Goal: Entertainment & Leisure: Consume media (video, audio)

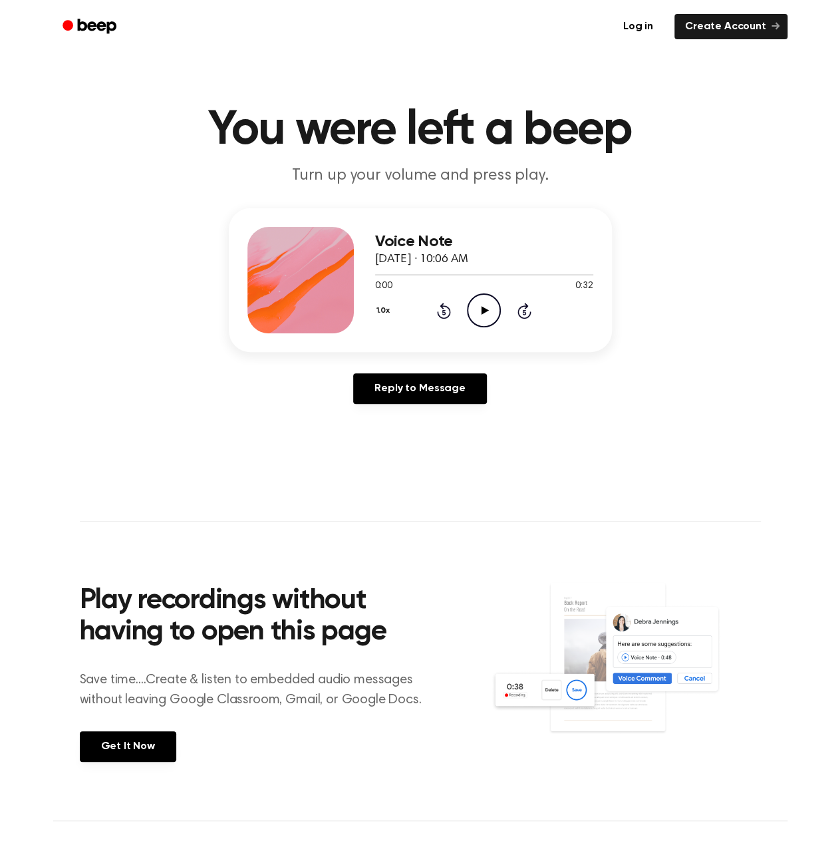
click at [488, 308] on icon "Play Audio" at bounding box center [484, 310] width 34 height 34
click at [470, 309] on icon "Play Audio" at bounding box center [484, 310] width 34 height 34
click at [478, 309] on icon "Pause Audio" at bounding box center [484, 310] width 34 height 34
click at [490, 313] on icon "Play Audio" at bounding box center [484, 310] width 34 height 34
click at [434, 307] on div "1.0x Rewind 5 seconds Play Audio Skip 5 seconds" at bounding box center [484, 310] width 218 height 34
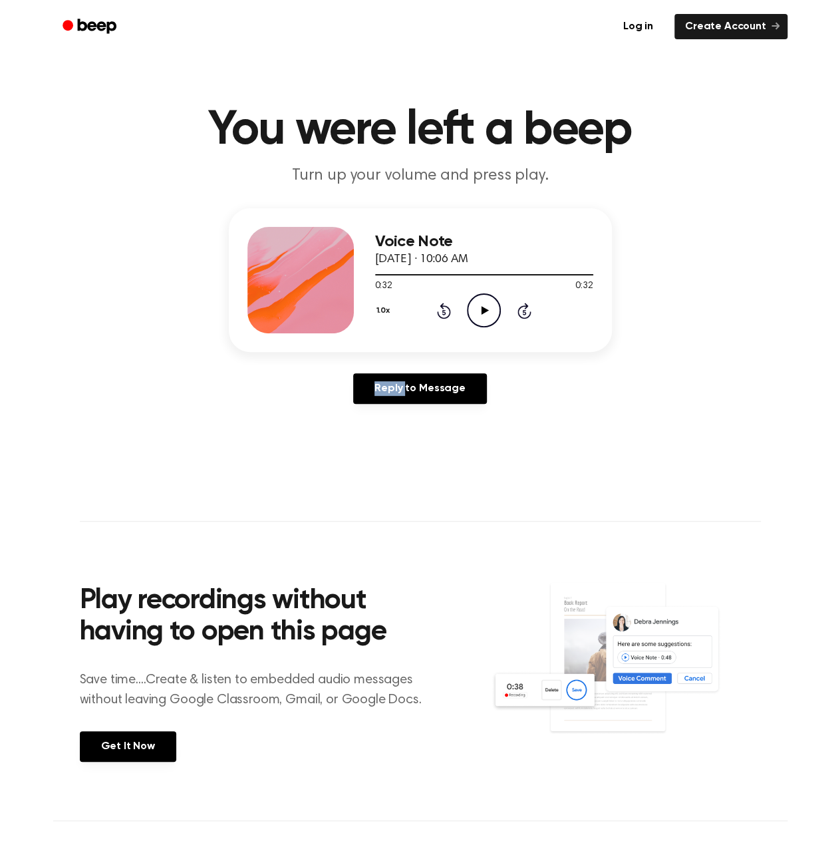
click at [434, 307] on div "1.0x Rewind 5 seconds Play Audio Skip 5 seconds" at bounding box center [484, 310] width 218 height 34
click at [446, 305] on icon "Rewind 5 seconds" at bounding box center [443, 310] width 15 height 17
click at [484, 305] on icon "Play Audio" at bounding box center [484, 310] width 34 height 34
click at [450, 312] on icon at bounding box center [444, 311] width 14 height 16
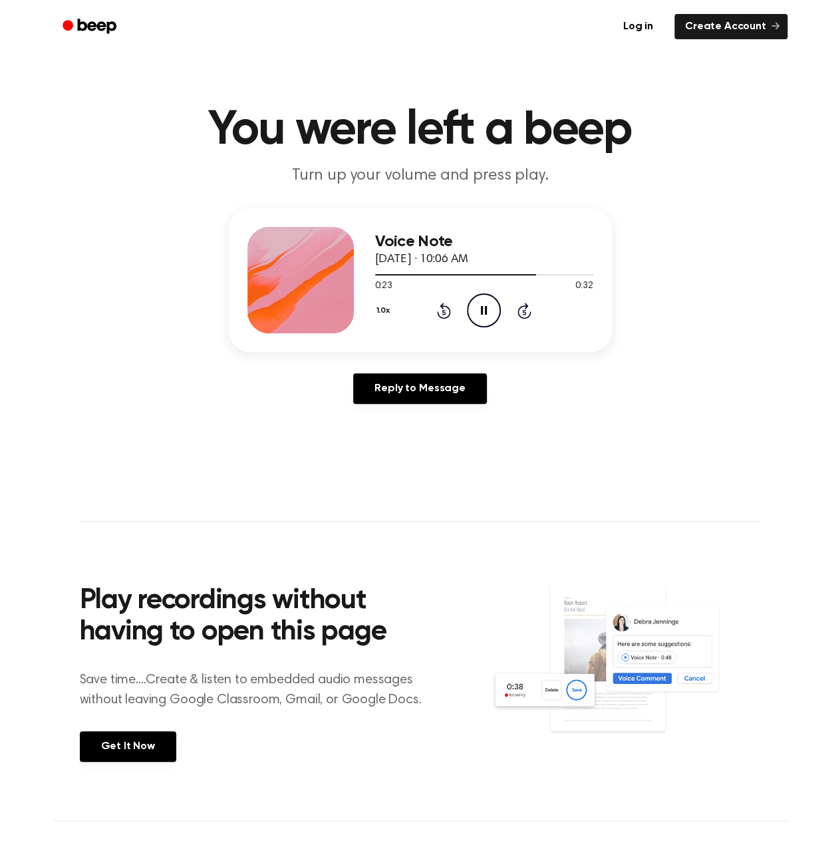
click at [448, 312] on icon "Rewind 5 seconds" at bounding box center [443, 310] width 15 height 17
click at [450, 312] on icon at bounding box center [444, 311] width 14 height 16
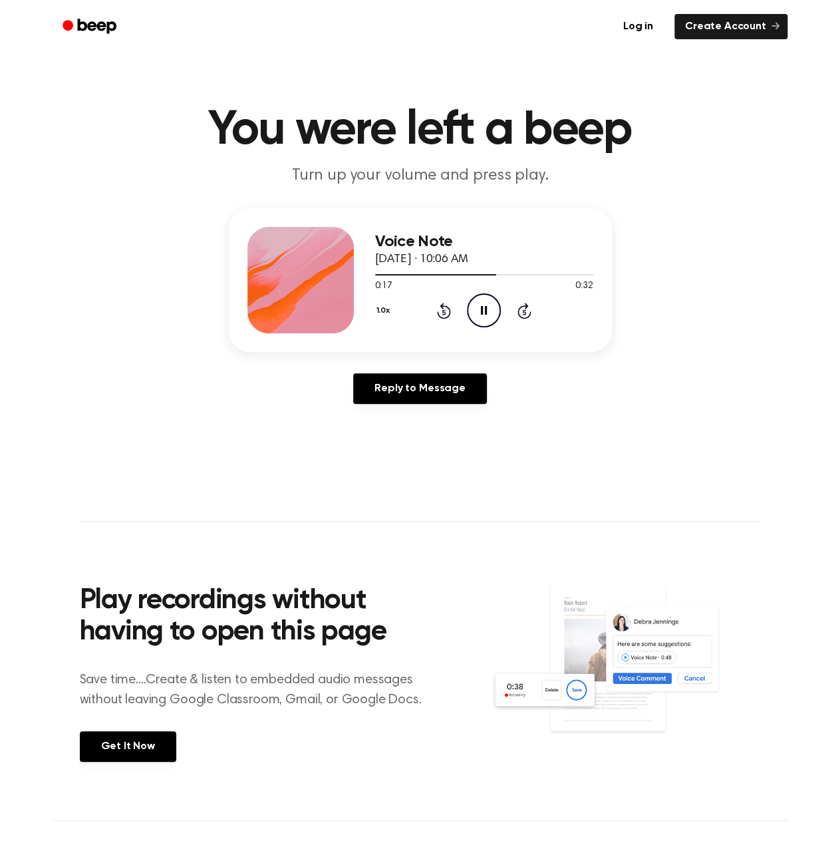
click at [479, 311] on icon "Pause Audio" at bounding box center [484, 310] width 34 height 34
